Goal: Find specific page/section: Find specific page/section

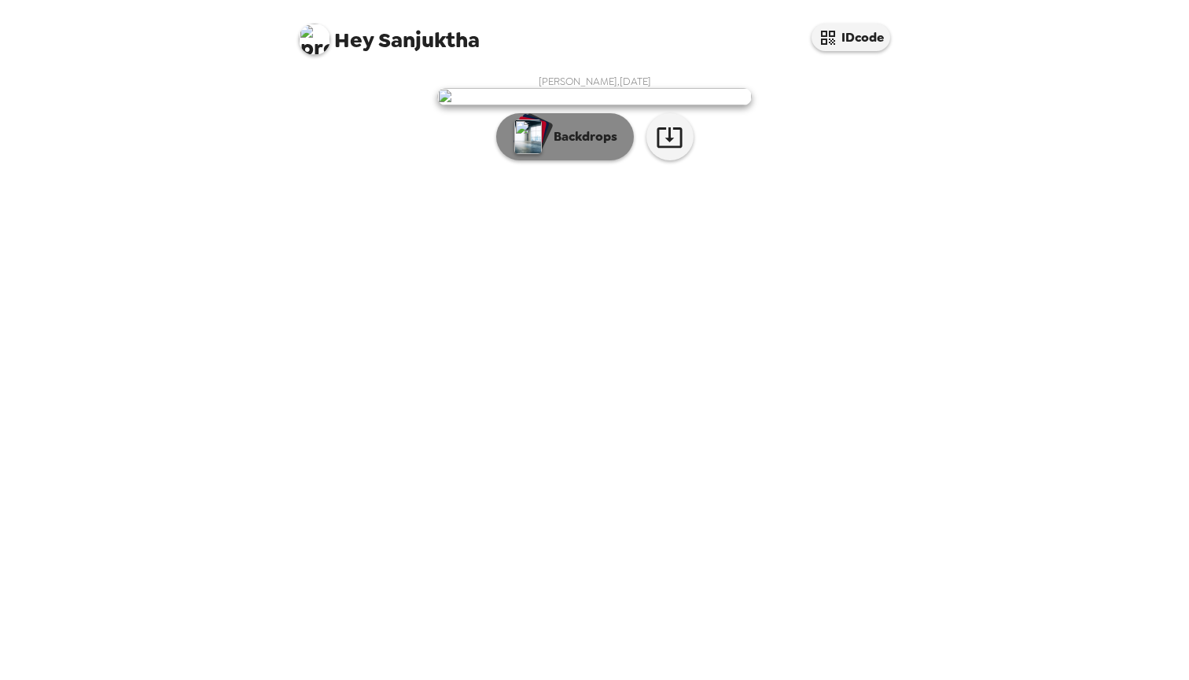
click at [571, 146] on p "Backdrops" at bounding box center [582, 136] width 72 height 19
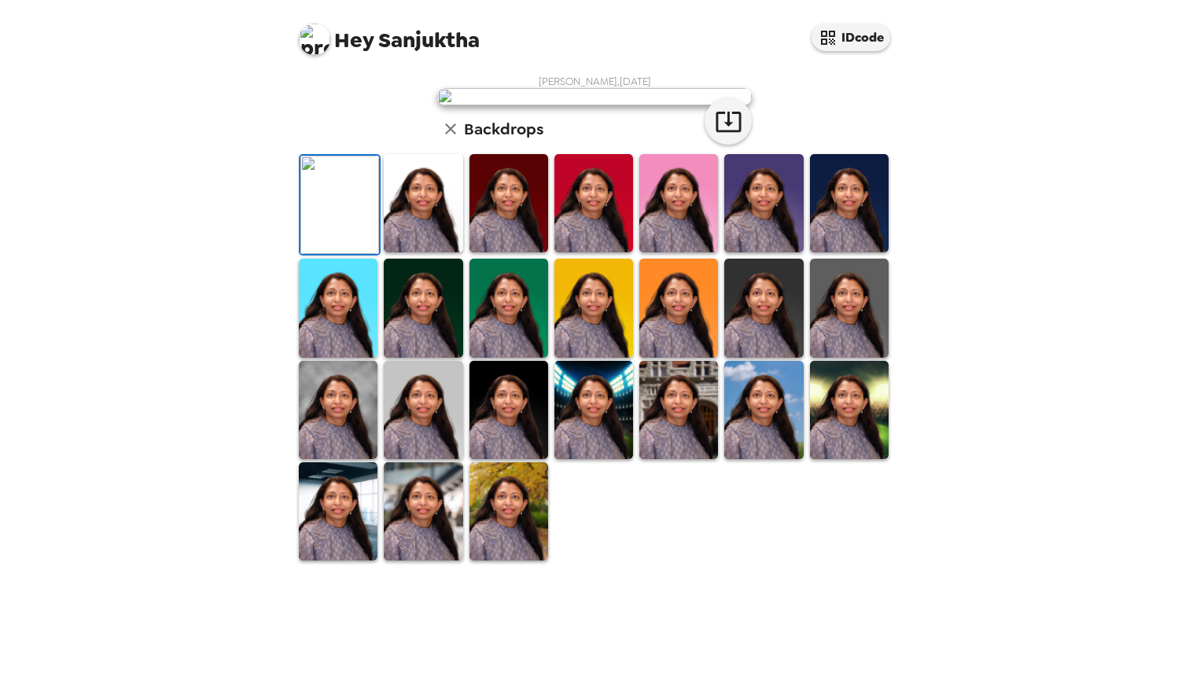
scroll to position [274, 0]
click at [492, 560] on img at bounding box center [508, 511] width 79 height 98
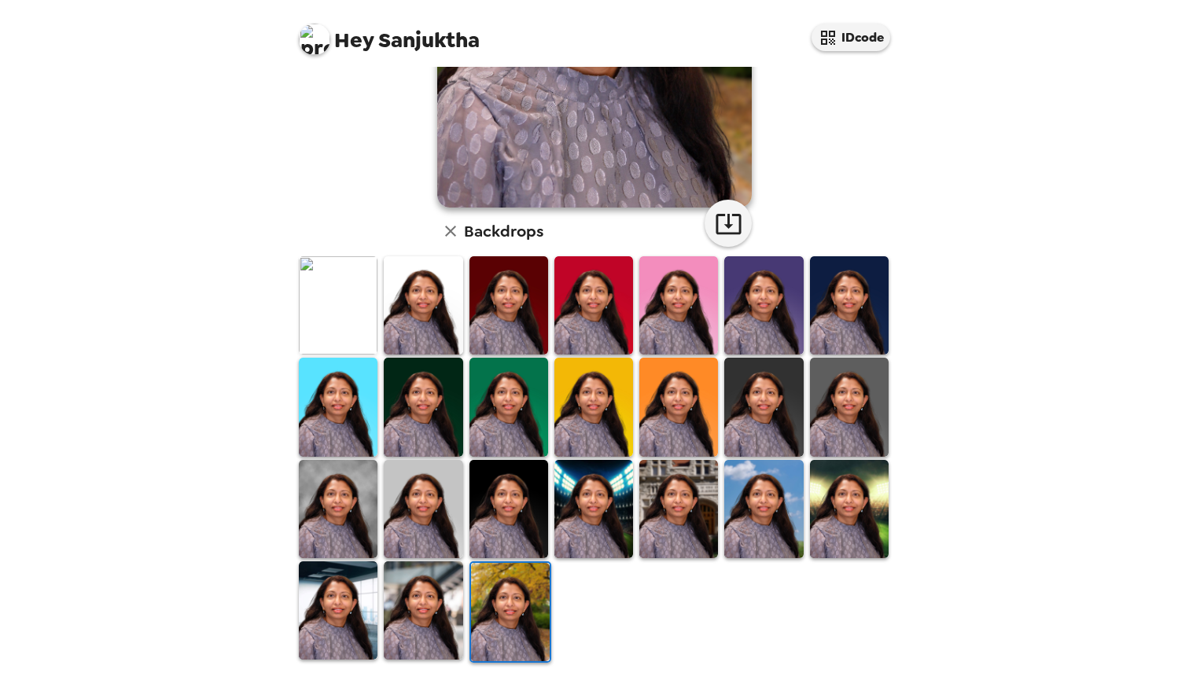
scroll to position [270, 0]
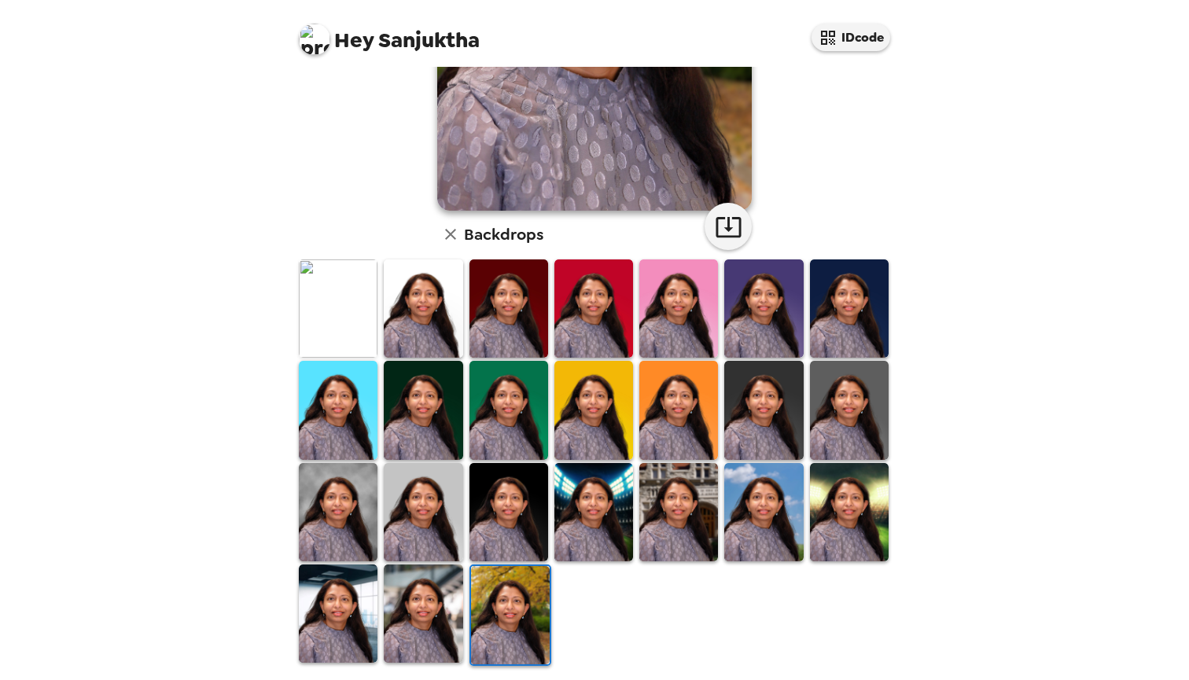
click at [1039, 270] on div "Hey Sanjuktha IDcode [PERSON_NAME] , [DATE] Backdrops" at bounding box center [594, 340] width 1189 height 680
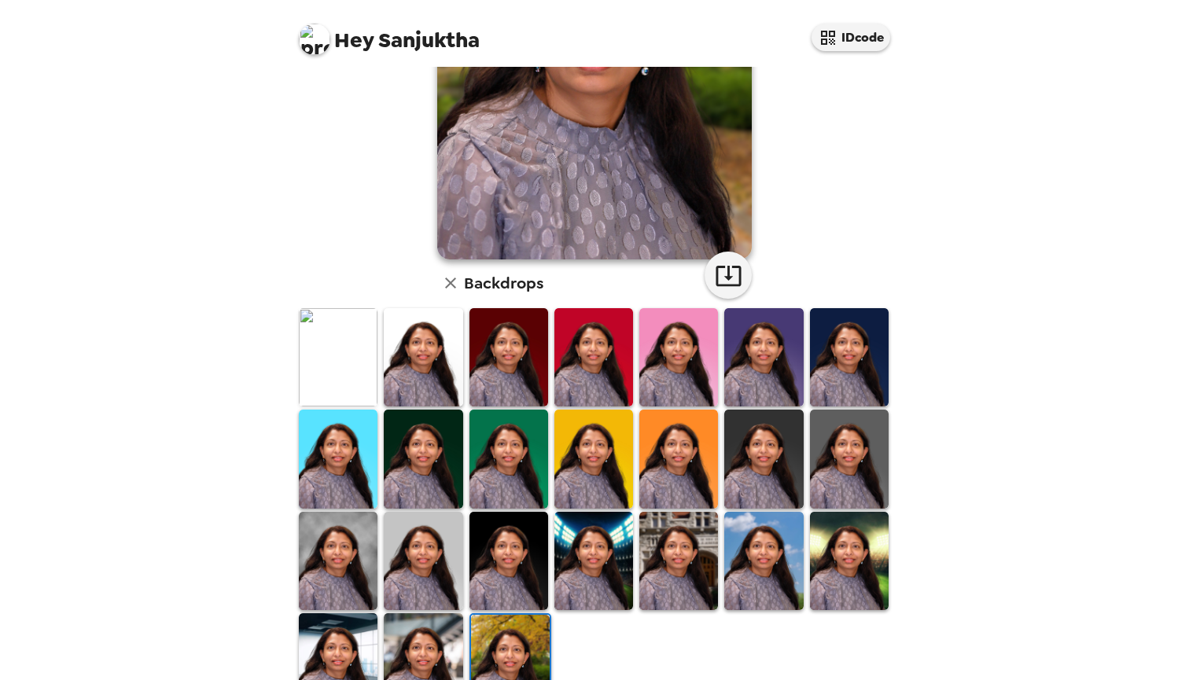
scroll to position [274, 0]
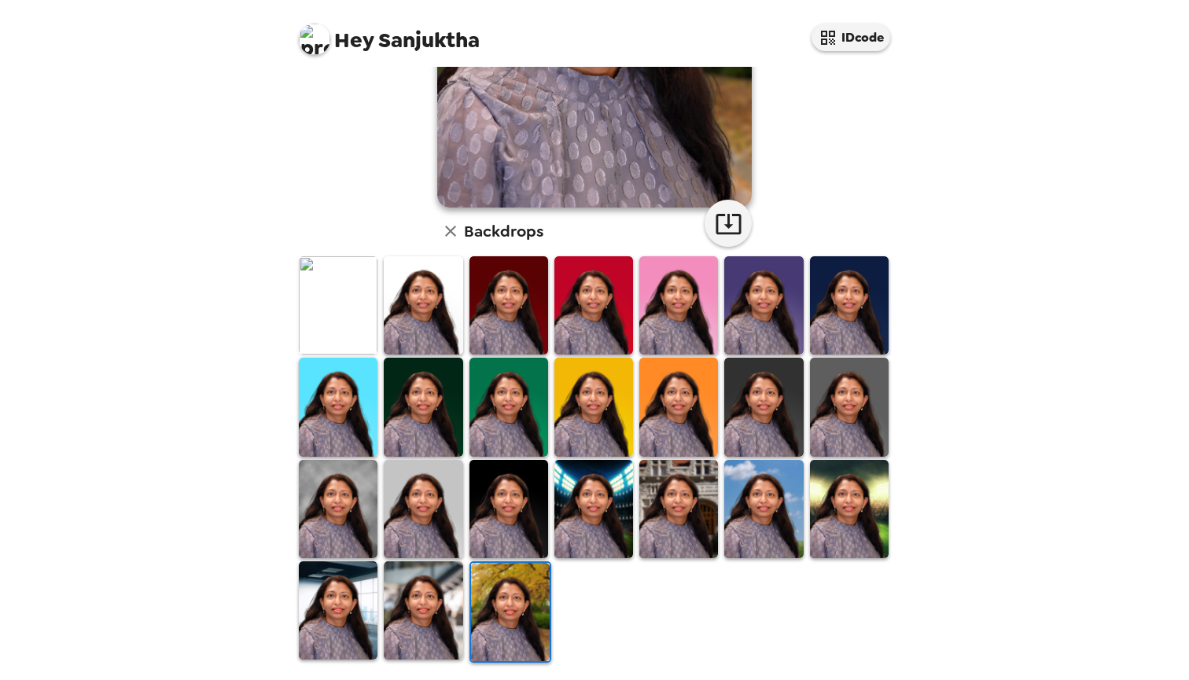
click at [675, 427] on img at bounding box center [678, 407] width 79 height 98
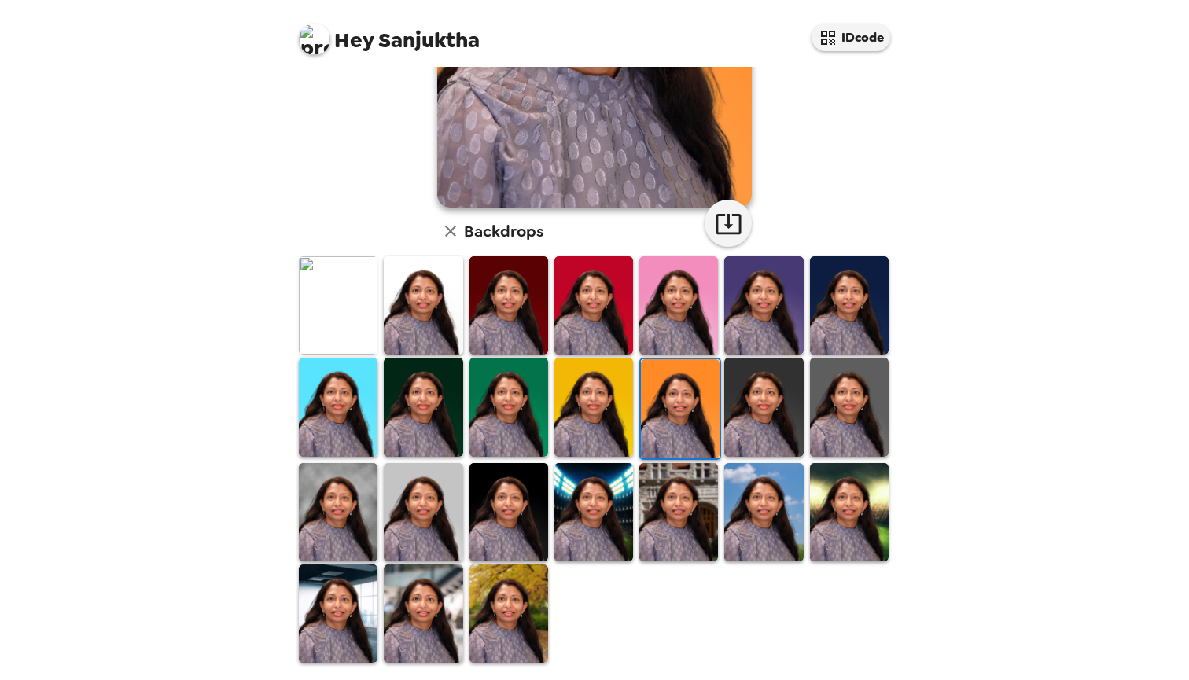
click at [340, 609] on img at bounding box center [338, 613] width 79 height 98
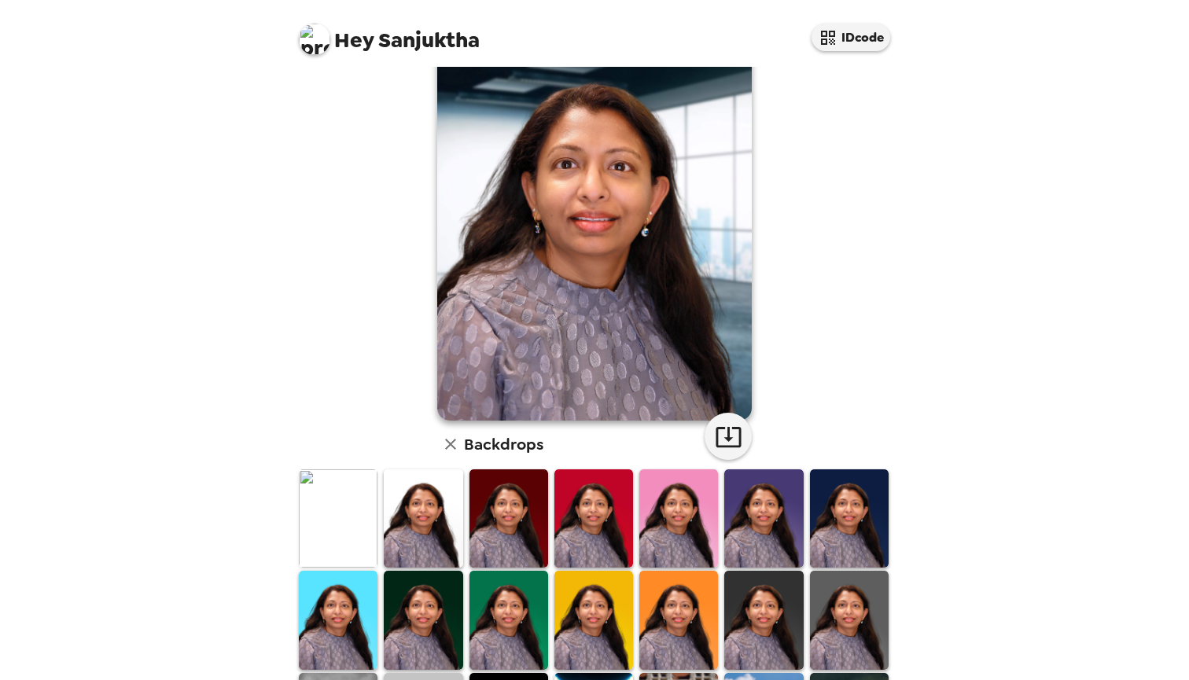
scroll to position [248, 0]
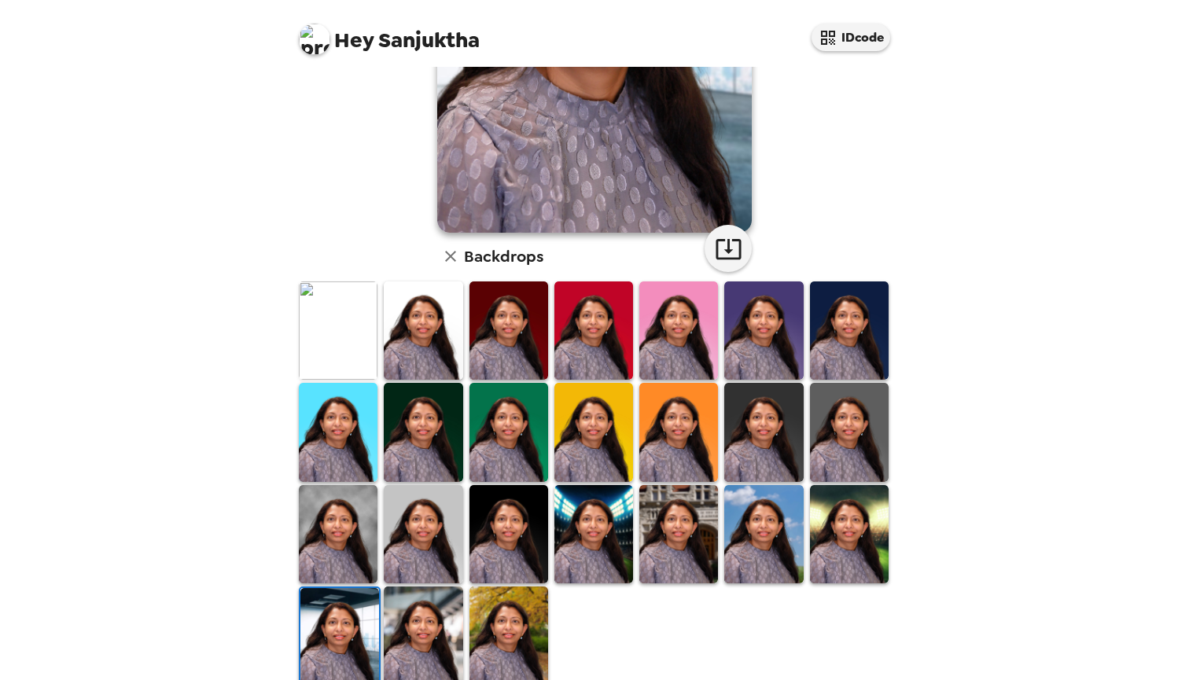
click at [440, 623] on img at bounding box center [423, 635] width 79 height 98
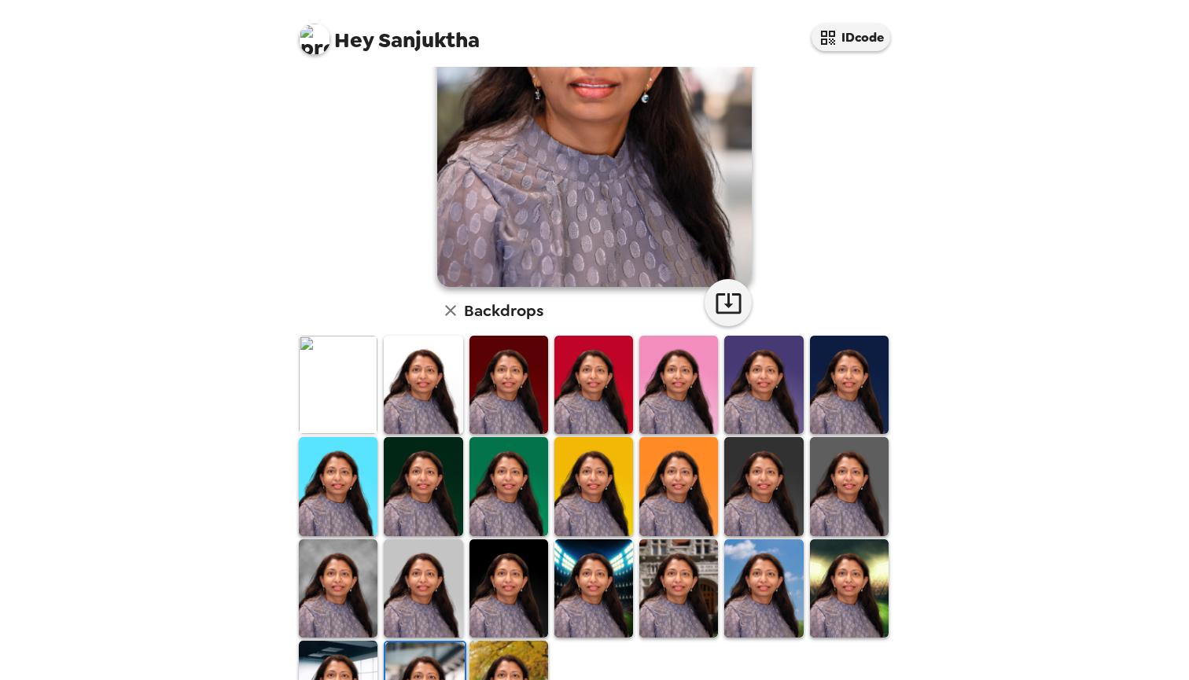
scroll to position [274, 0]
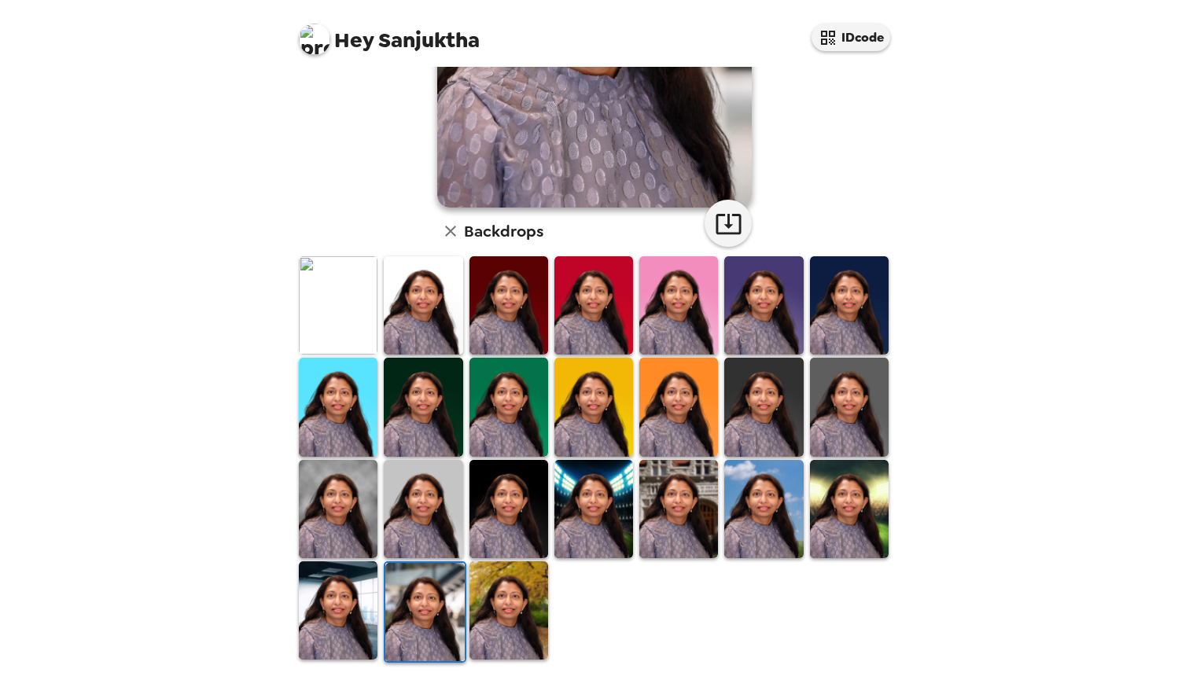
click at [593, 511] on img at bounding box center [593, 509] width 79 height 98
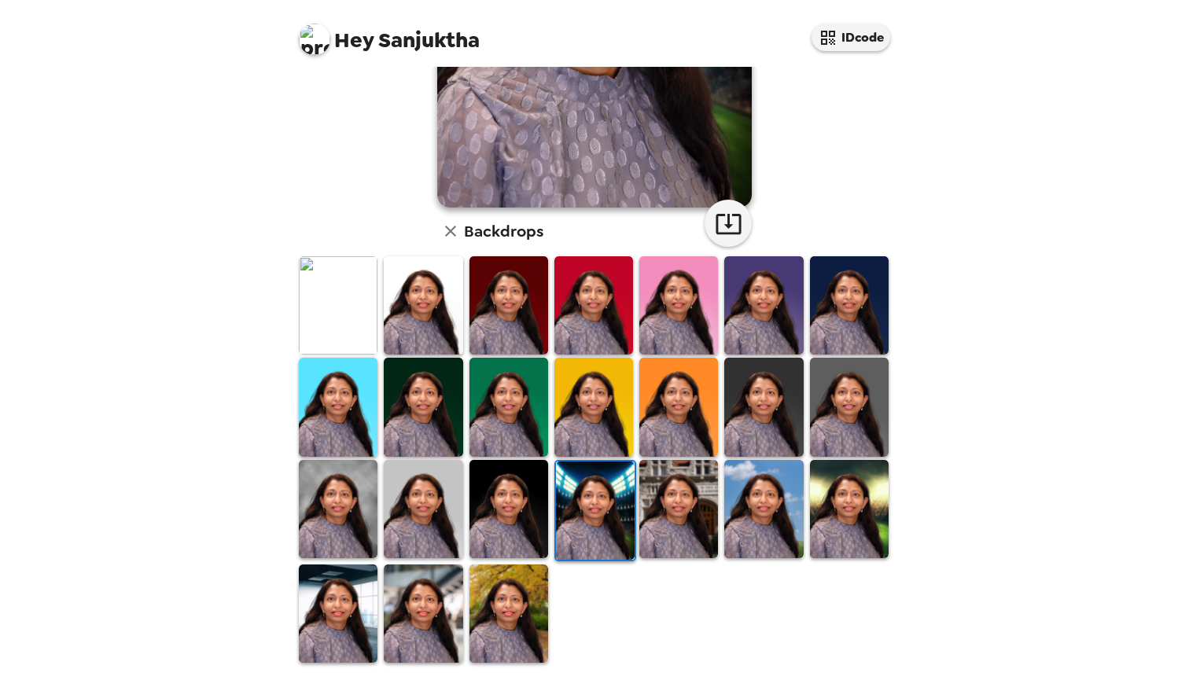
click at [535, 616] on img at bounding box center [508, 613] width 79 height 98
